Goal: Information Seeking & Learning: Check status

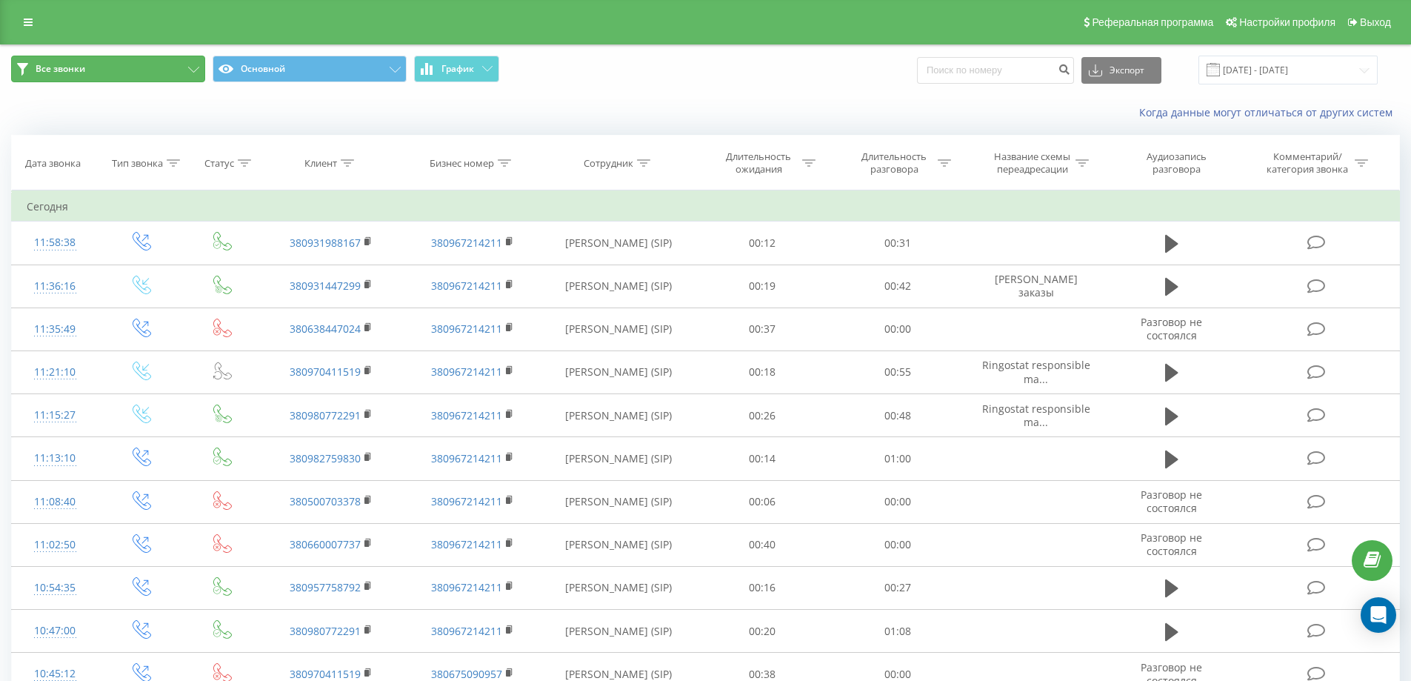
click at [198, 66] on button "Все звонки" at bounding box center [108, 69] width 194 height 27
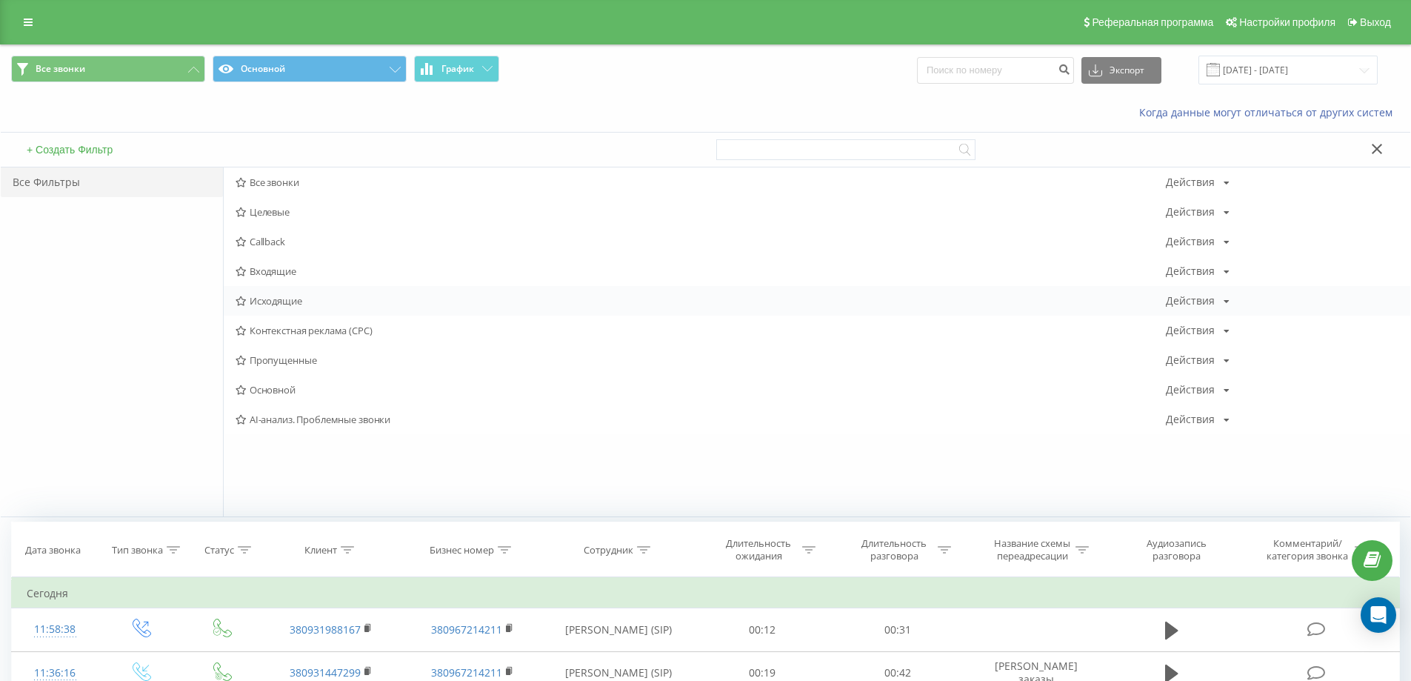
click at [297, 306] on span "Исходящие" at bounding box center [701, 300] width 930 height 10
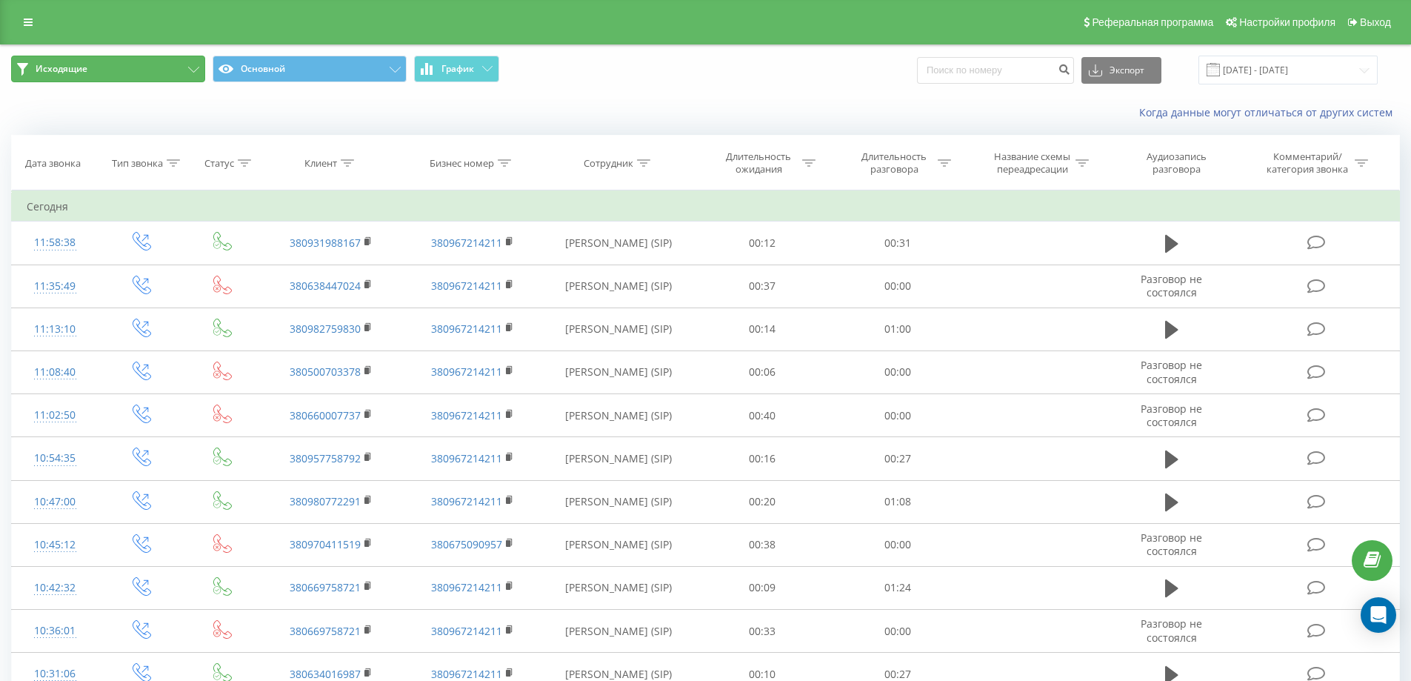
click at [183, 65] on button "Исходящие" at bounding box center [108, 69] width 194 height 27
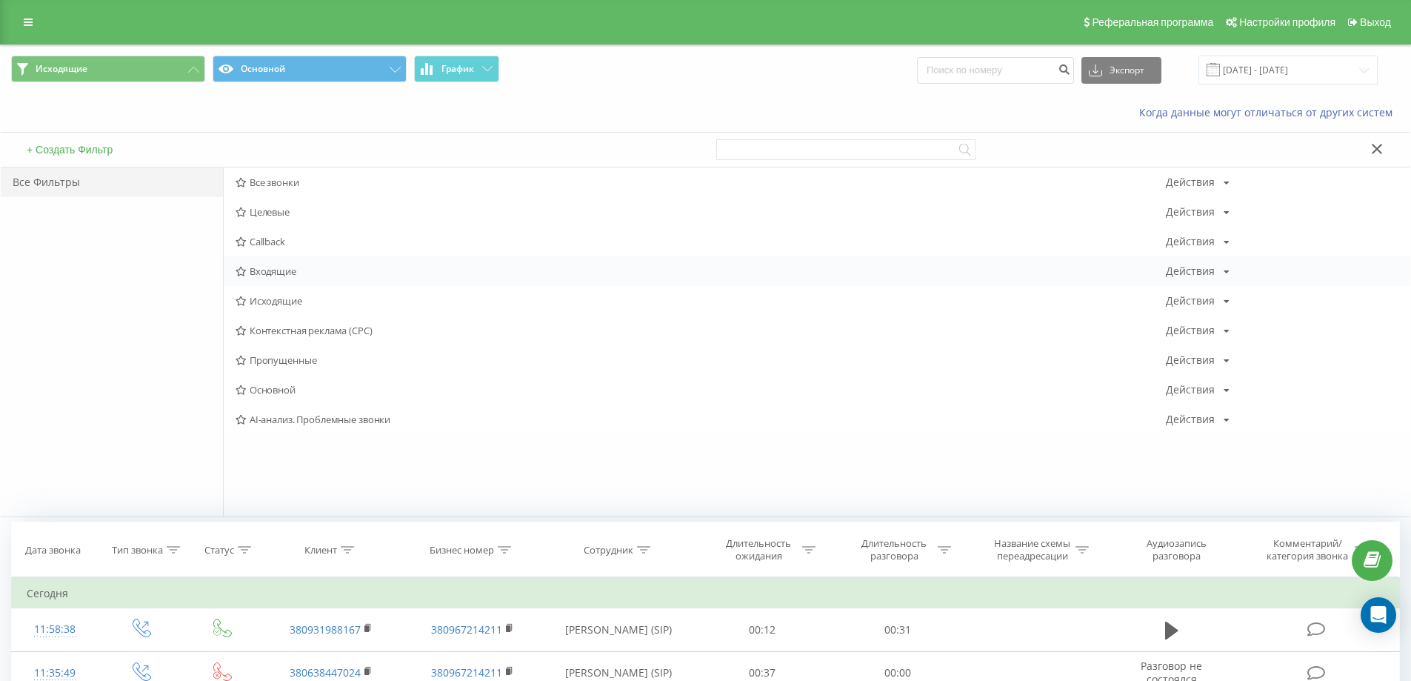
click at [287, 272] on span "Входящие" at bounding box center [701, 271] width 930 height 10
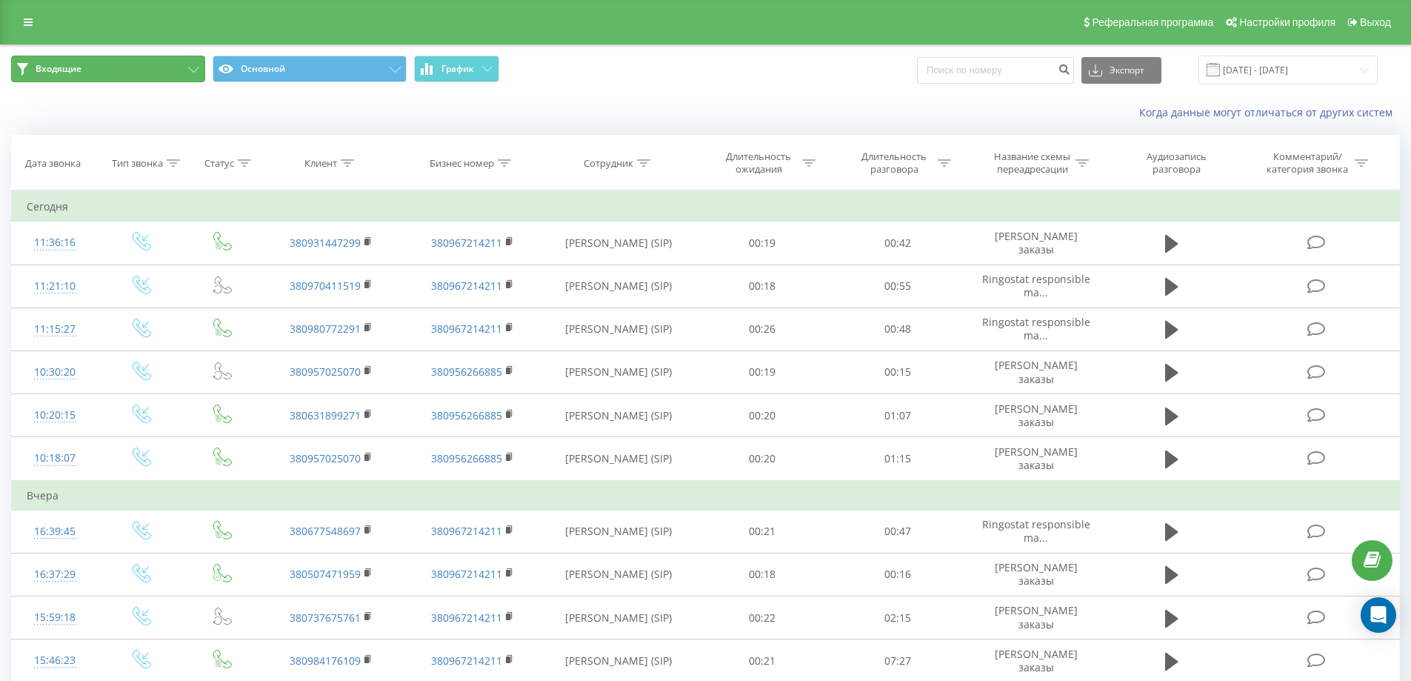
click at [189, 78] on button "Входящие" at bounding box center [108, 69] width 194 height 27
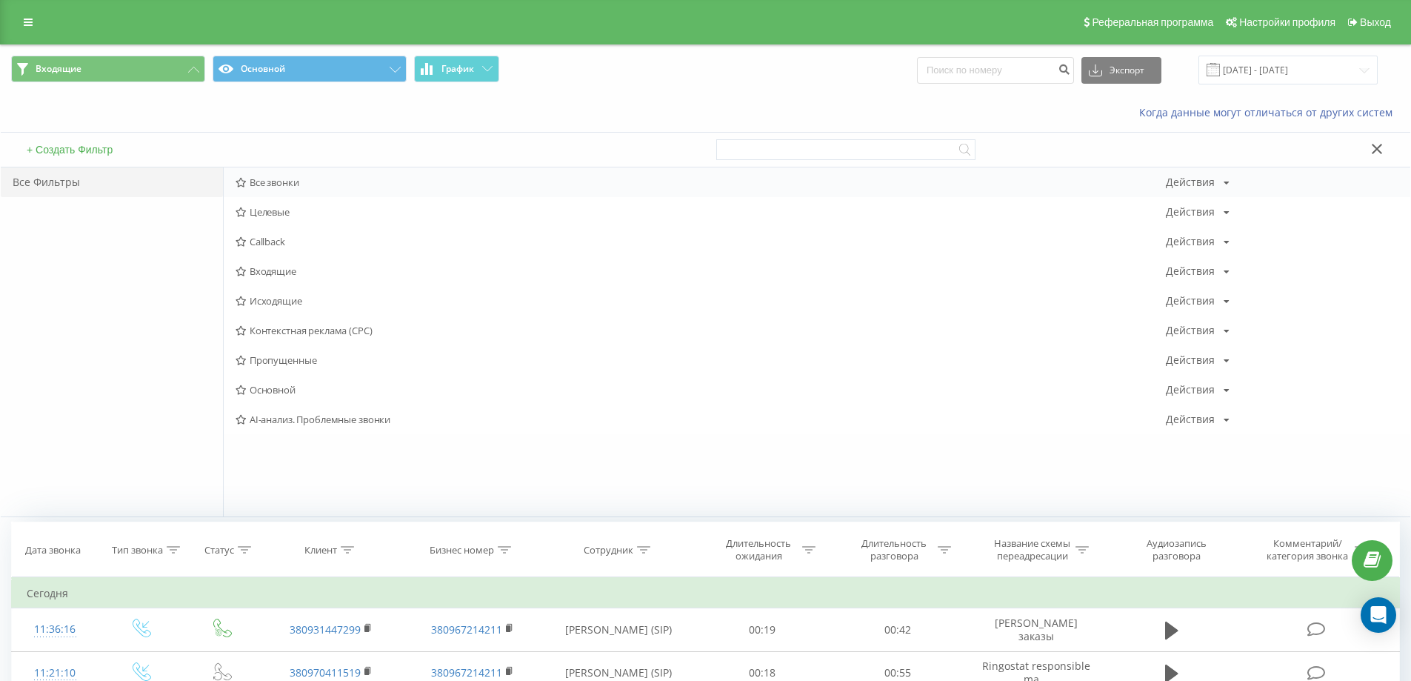
click at [284, 187] on span "Все звонки" at bounding box center [701, 182] width 930 height 10
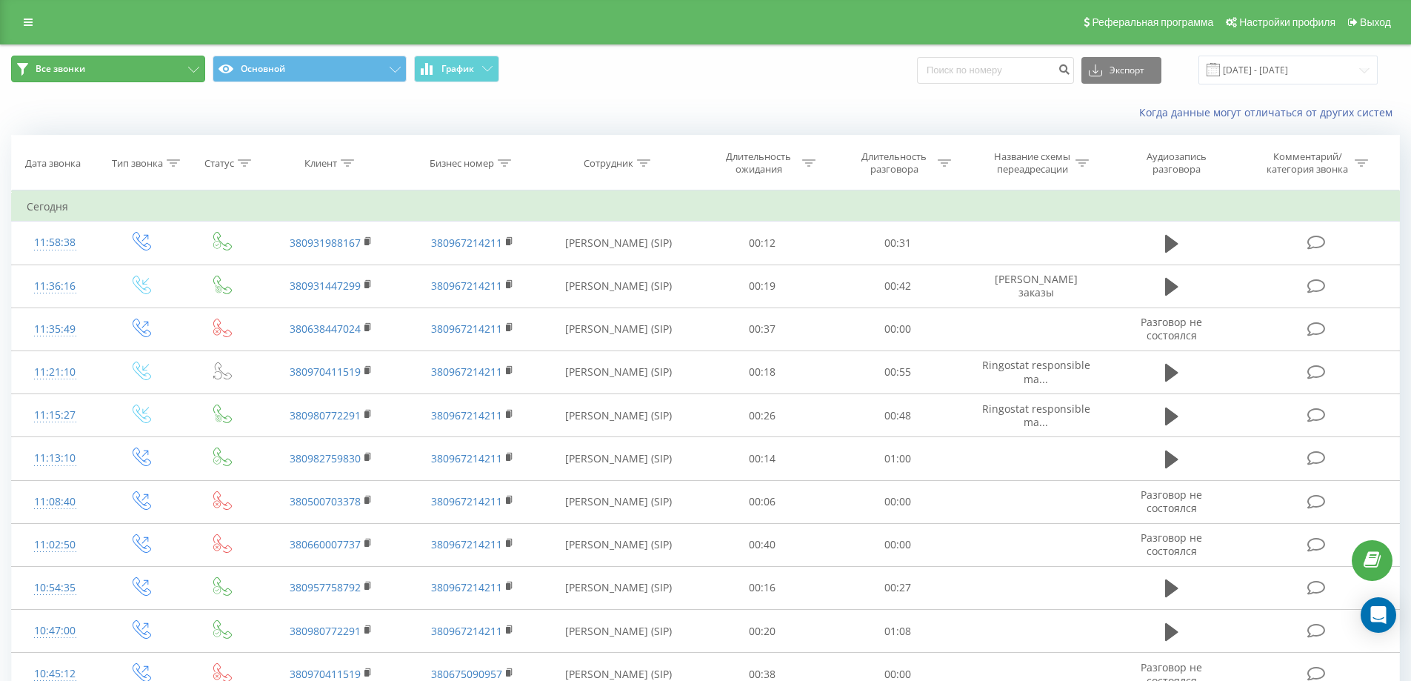
click at [188, 69] on icon at bounding box center [193, 70] width 11 height 6
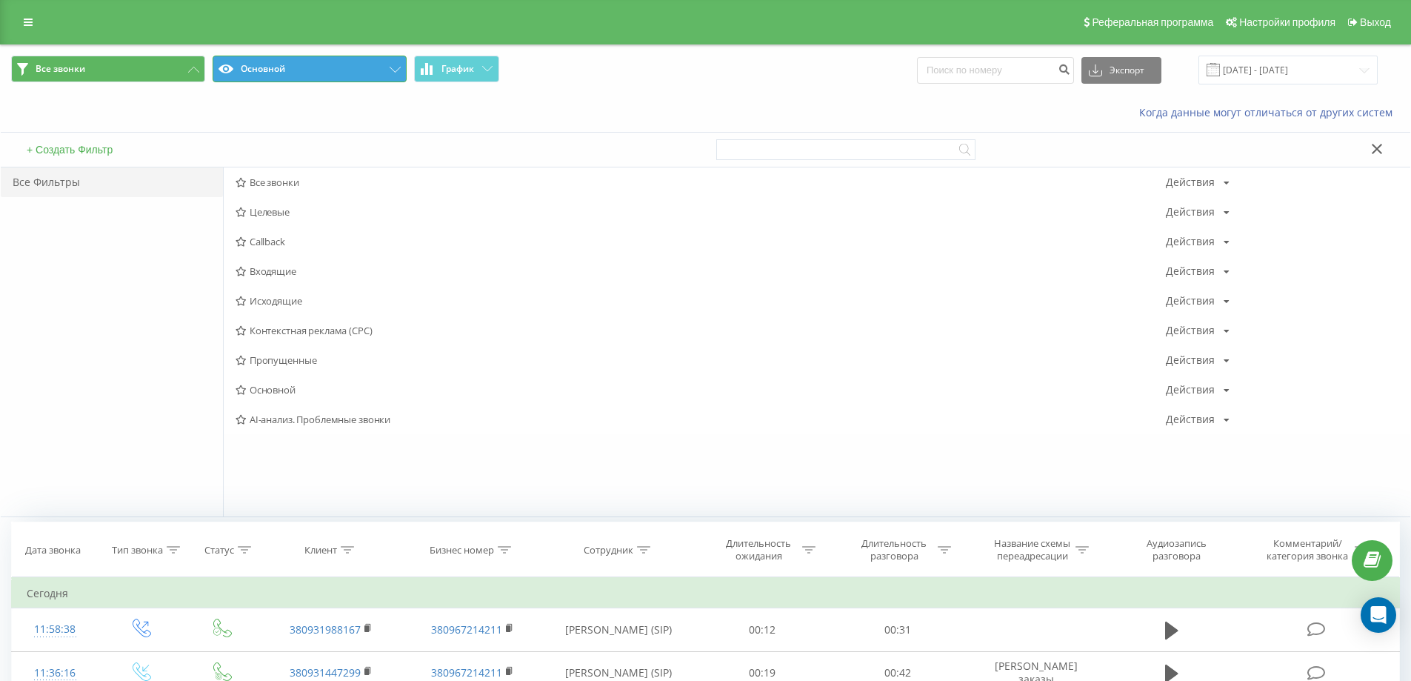
click at [387, 69] on button "Основной" at bounding box center [310, 69] width 194 height 27
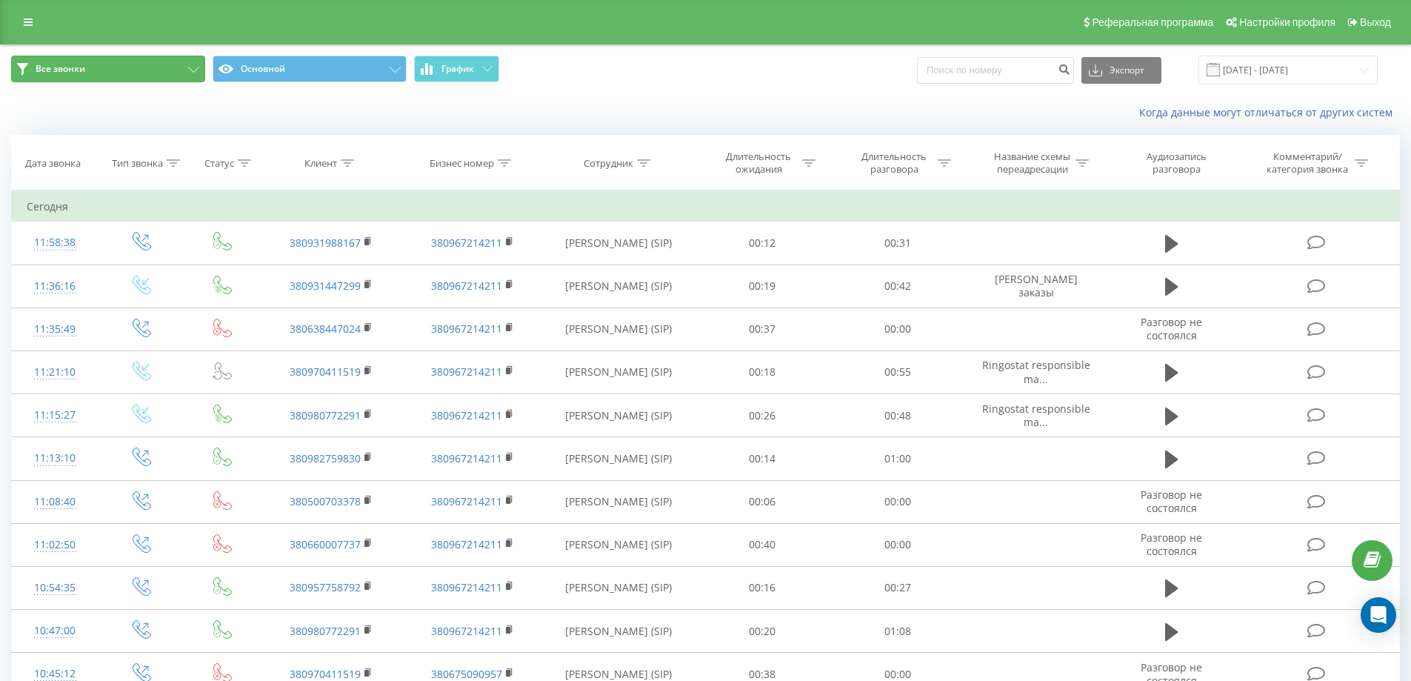
click at [159, 65] on button "Все звонки" at bounding box center [108, 69] width 194 height 27
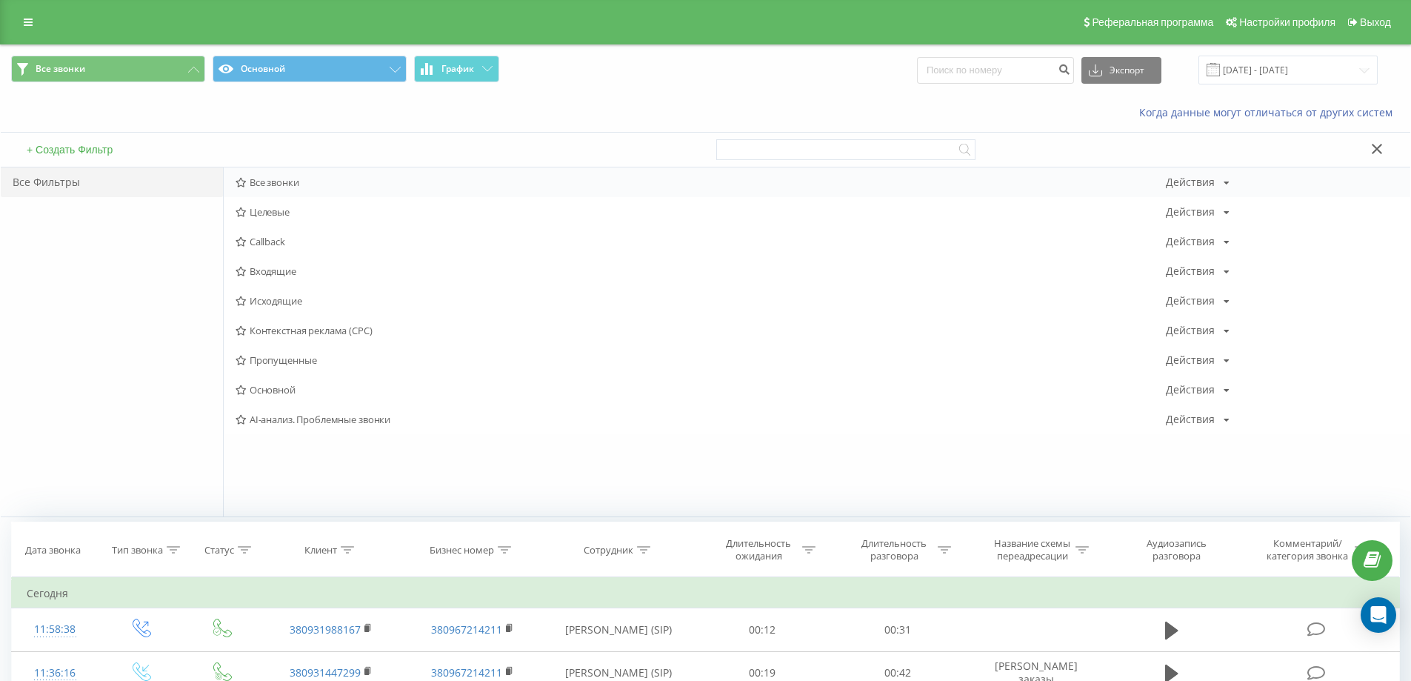
click at [1223, 186] on icon at bounding box center [1226, 182] width 6 height 9
click at [305, 187] on span "Все звонки" at bounding box center [701, 182] width 930 height 10
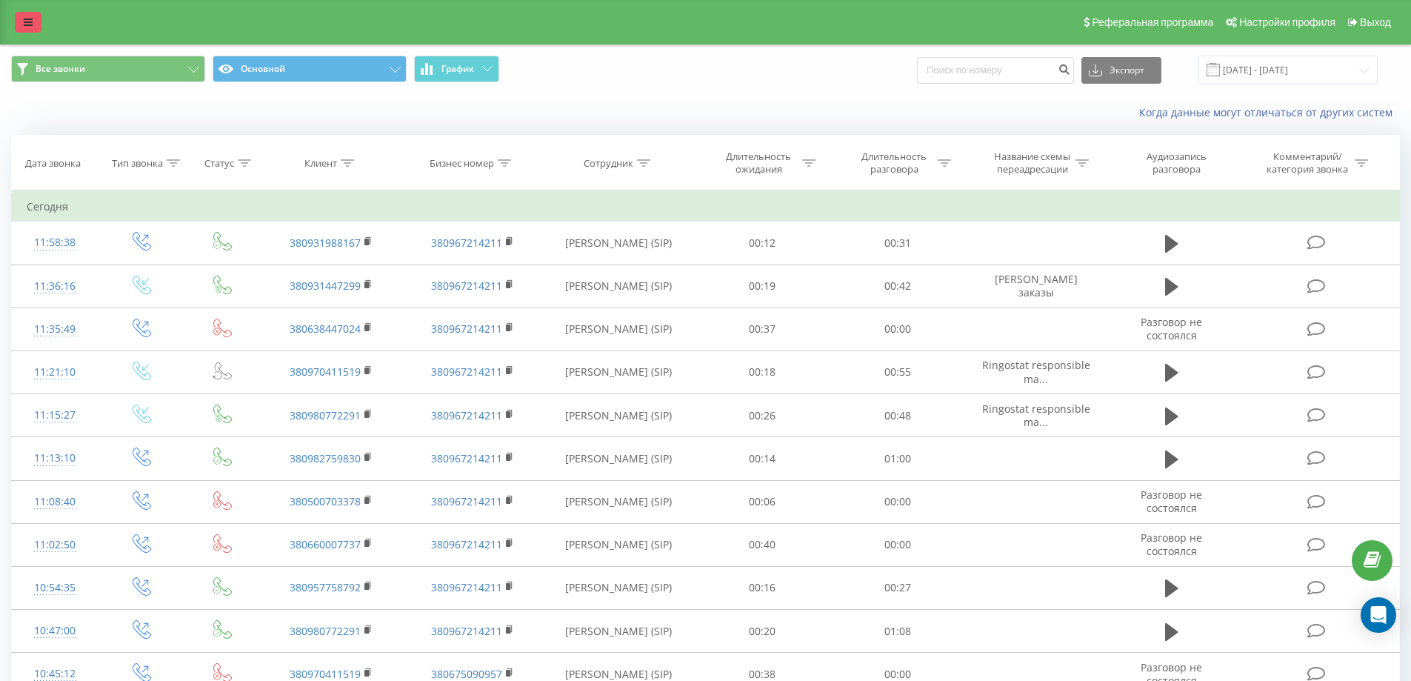
click at [24, 23] on icon at bounding box center [28, 22] width 9 height 10
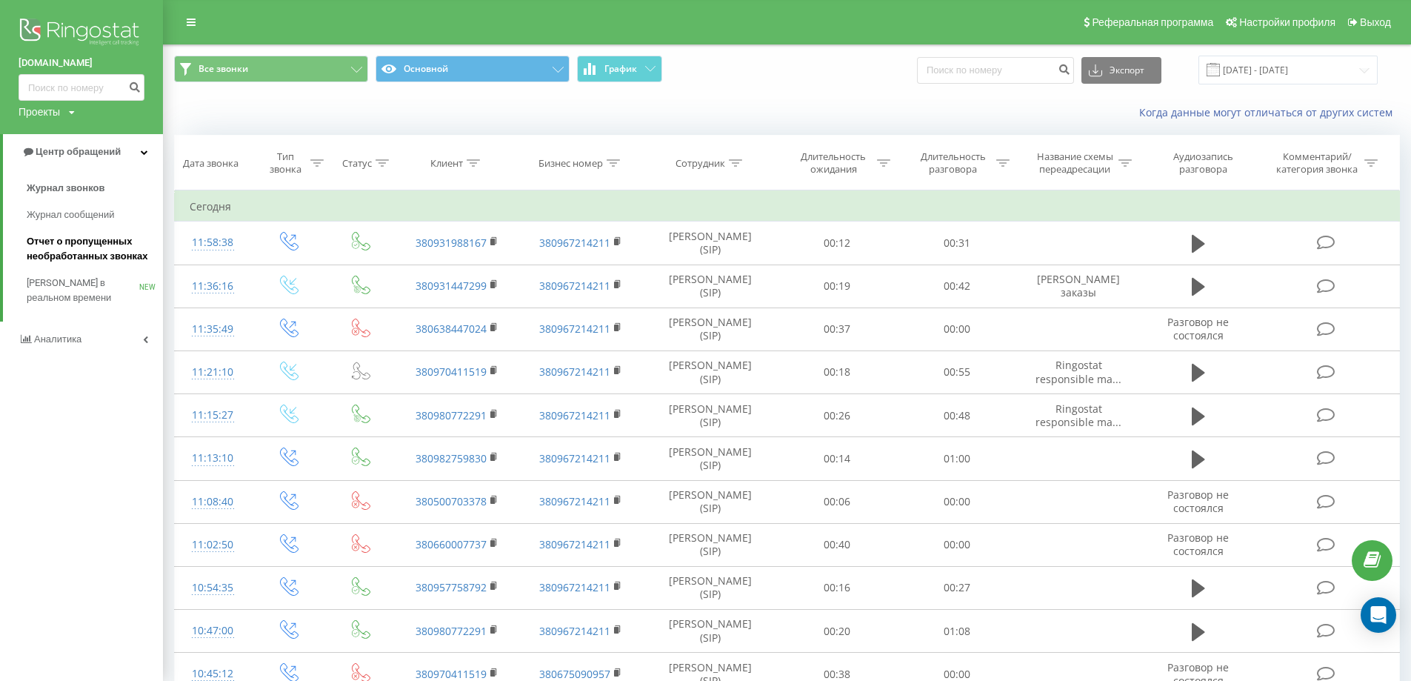
click at [115, 248] on span "Отчет о пропущенных необработанных звонках" at bounding box center [91, 249] width 129 height 30
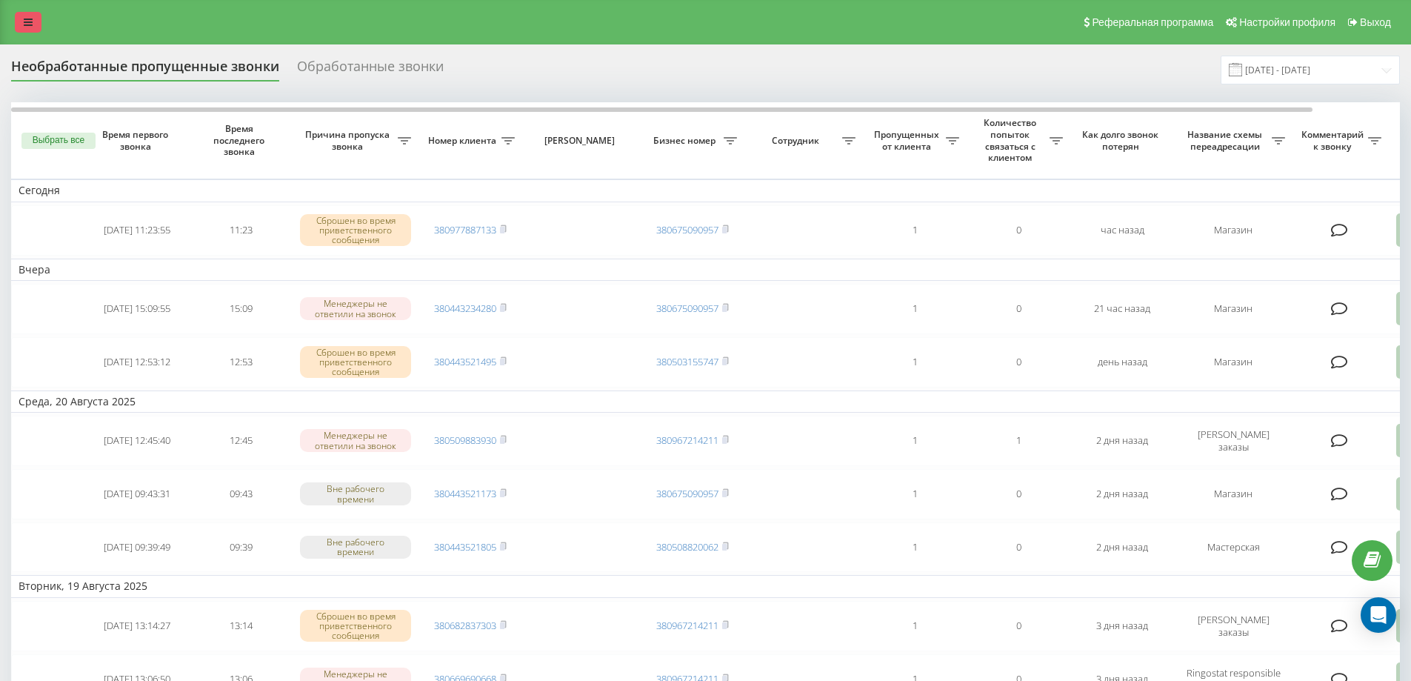
click at [26, 19] on icon at bounding box center [28, 22] width 9 height 10
